Goal: Transaction & Acquisition: Download file/media

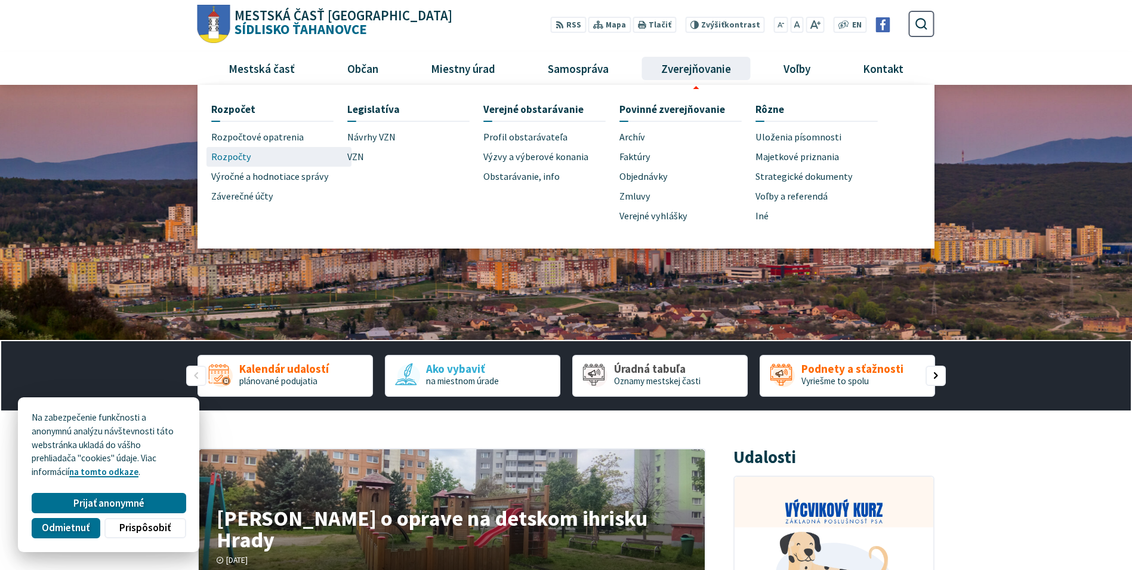
click at [222, 156] on span "Rozpočty" at bounding box center [231, 157] width 40 height 20
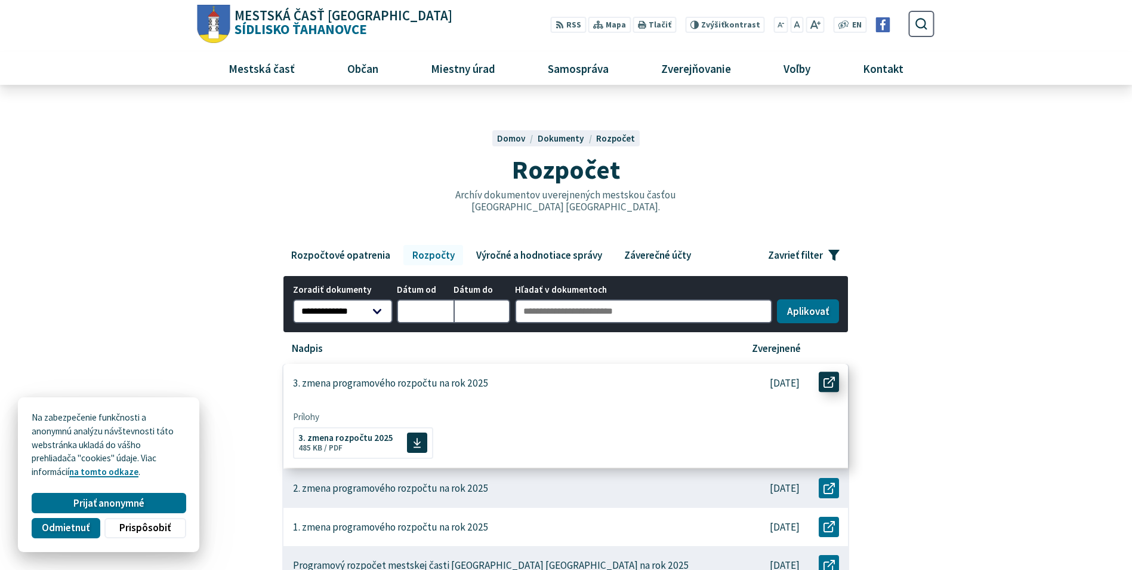
click at [827, 379] on icon at bounding box center [829, 381] width 11 height 11
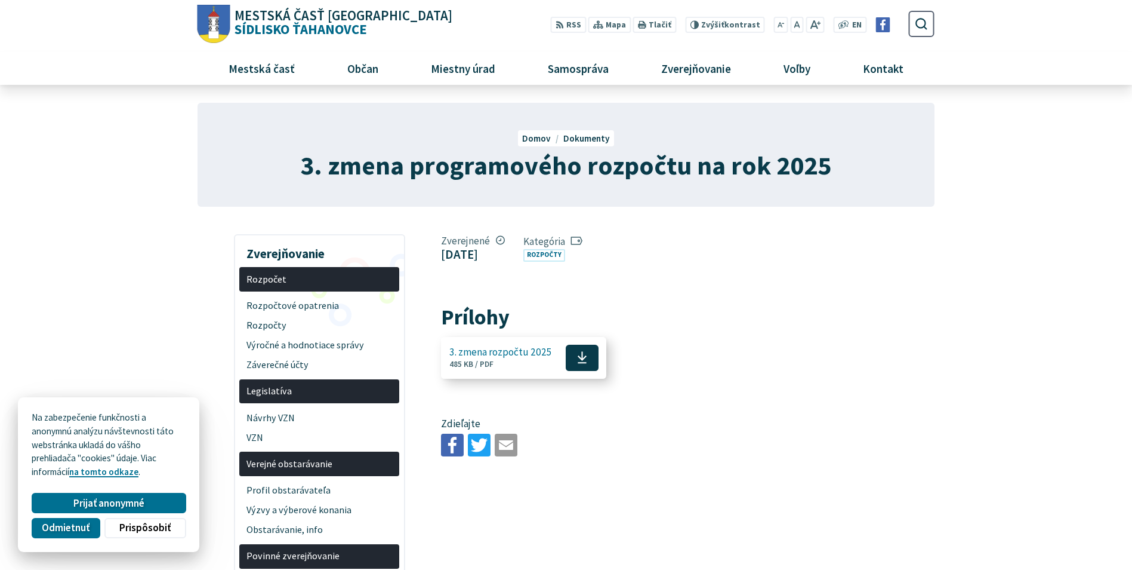
click at [579, 352] on icon at bounding box center [582, 357] width 10 height 14
